Goal: Transaction & Acquisition: Purchase product/service

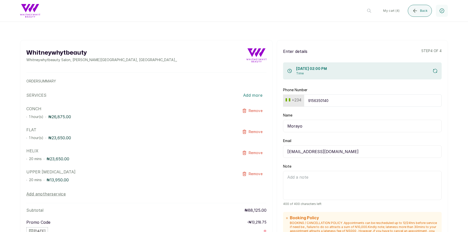
click at [398, 11] on button "My cart ( 4 )" at bounding box center [391, 11] width 24 height 12
click at [417, 9] on icon "submit" at bounding box center [415, 11] width 6 height 6
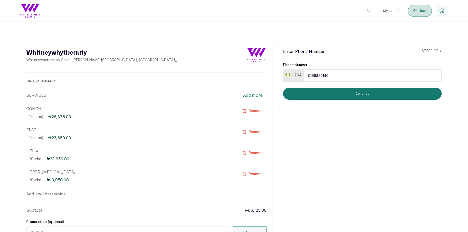
click at [417, 9] on icon "submit" at bounding box center [415, 11] width 6 height 6
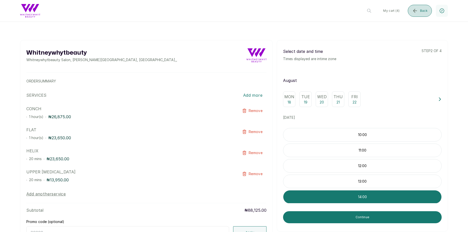
click at [417, 9] on icon "submit" at bounding box center [415, 11] width 6 height 6
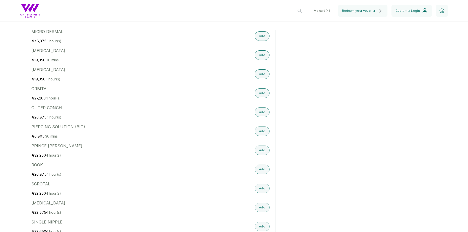
scroll to position [805, 0]
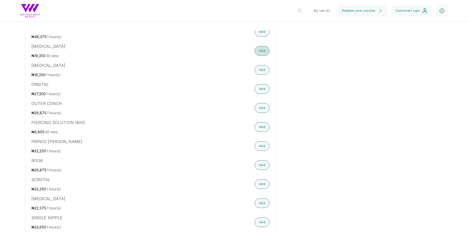
click at [261, 46] on button "Add" at bounding box center [262, 51] width 15 height 10
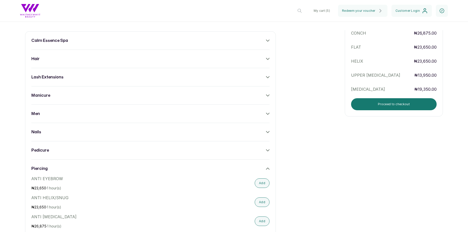
scroll to position [13, 0]
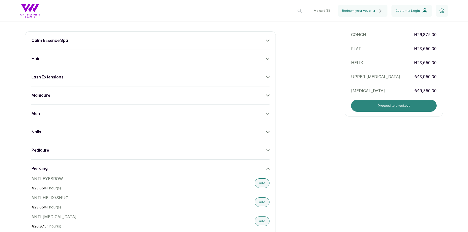
click at [377, 101] on button "Proceed to checkout" at bounding box center [394, 106] width 86 height 12
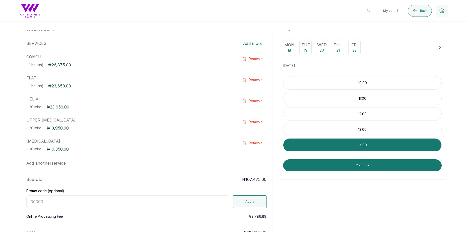
scroll to position [53, 0]
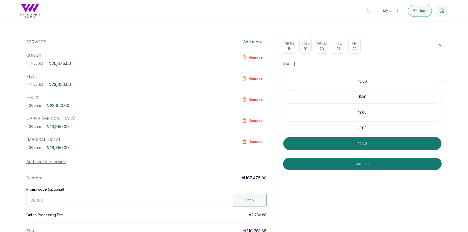
click at [438, 48] on icon at bounding box center [440, 46] width 4 height 4
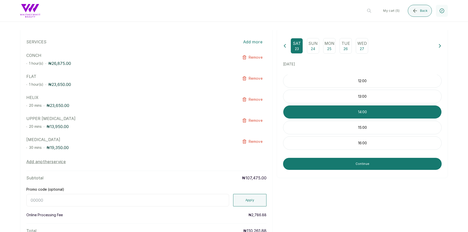
scroll to position [76, 0]
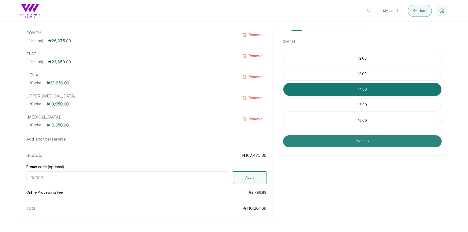
click at [309, 146] on button "Continue" at bounding box center [362, 142] width 159 height 12
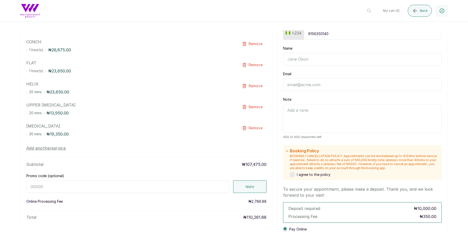
scroll to position [0, 0]
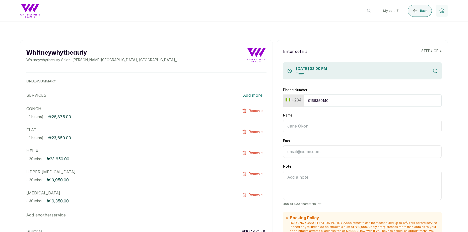
click at [307, 122] on input "Name" at bounding box center [362, 126] width 159 height 13
type input "Morayo"
type input "[EMAIL_ADDRESS][DOMAIN_NAME]"
click at [393, 187] on textarea "Note" at bounding box center [362, 185] width 159 height 29
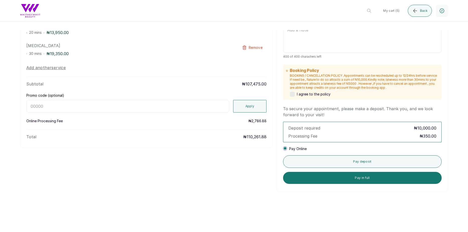
scroll to position [148, 0]
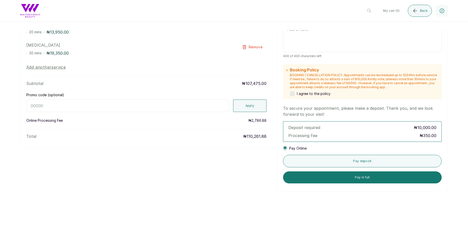
click at [291, 94] on label at bounding box center [292, 93] width 5 height 5
click at [191, 106] on input "Promo code (optional)" at bounding box center [127, 106] width 203 height 13
paste input "[DATE]"
type input "[DATE]"
click at [258, 106] on button "Apply" at bounding box center [250, 106] width 34 height 13
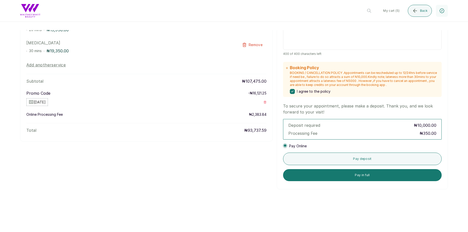
scroll to position [0, 0]
